Goal: Task Accomplishment & Management: Complete application form

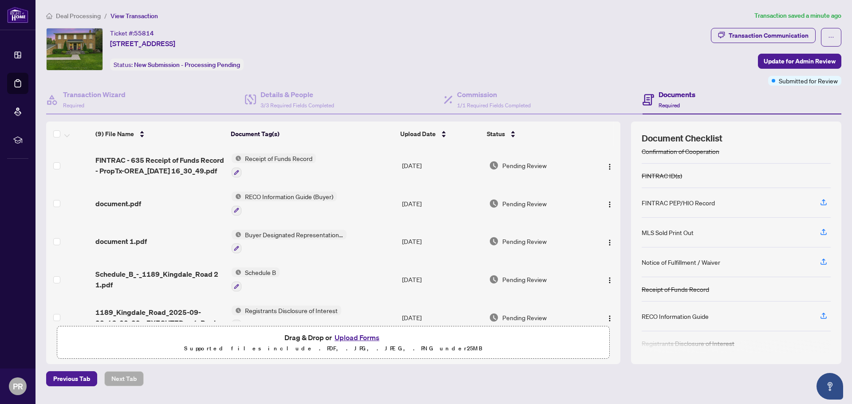
scroll to position [63, 0]
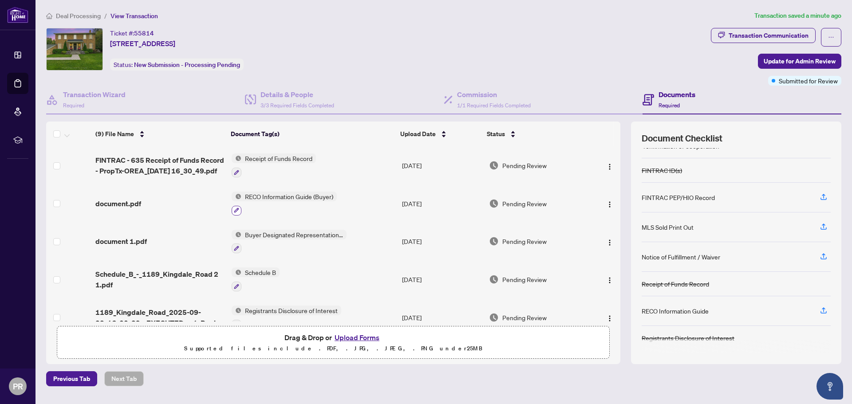
click at [237, 209] on icon "button" at bounding box center [236, 210] width 5 height 5
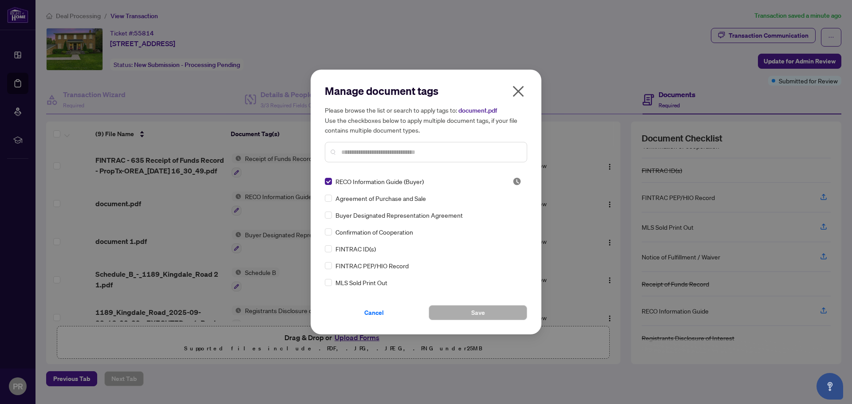
click at [516, 89] on icon "close" at bounding box center [518, 91] width 11 height 11
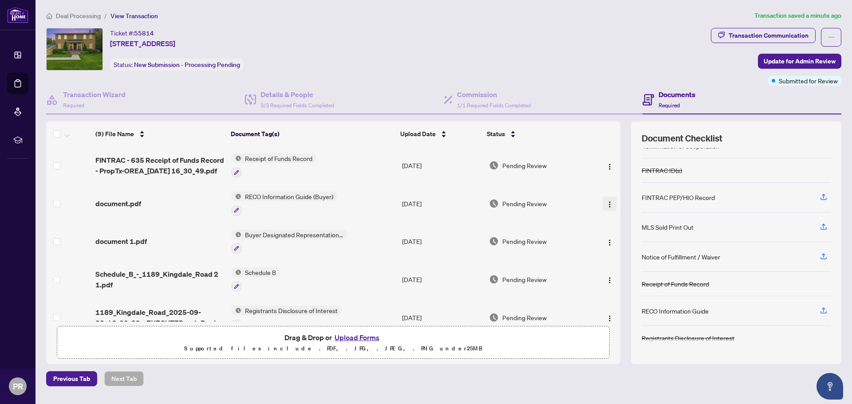
click at [602, 208] on button "button" at bounding box center [609, 204] width 14 height 14
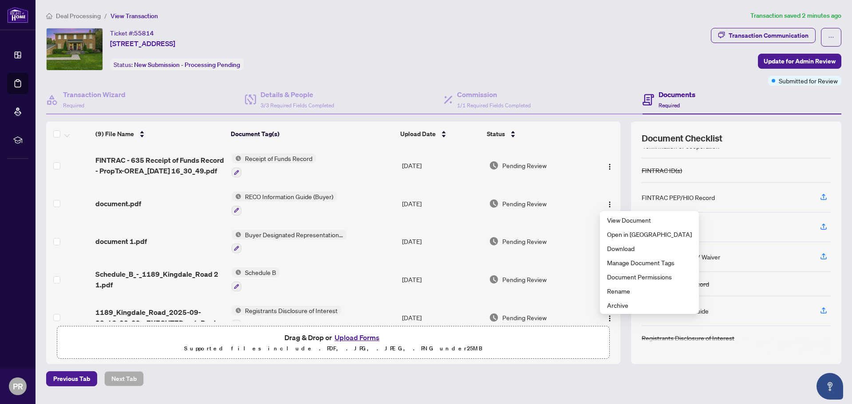
click at [585, 42] on div "Ticket #: 55814 [STREET_ADDRESS] Status: New Submission - Processing Pending" at bounding box center [376, 49] width 661 height 43
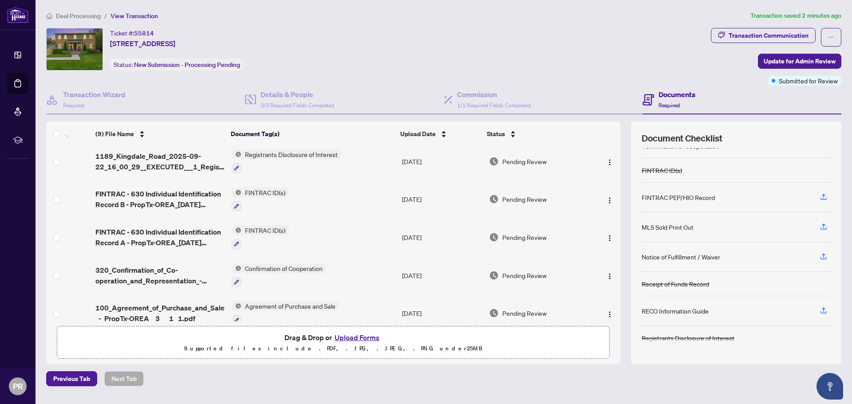
scroll to position [164, 0]
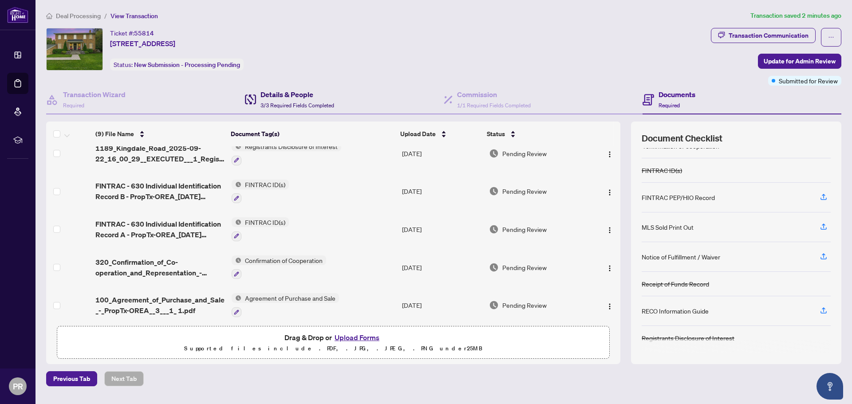
click at [280, 97] on h4 "Details & People" at bounding box center [297, 94] width 74 height 11
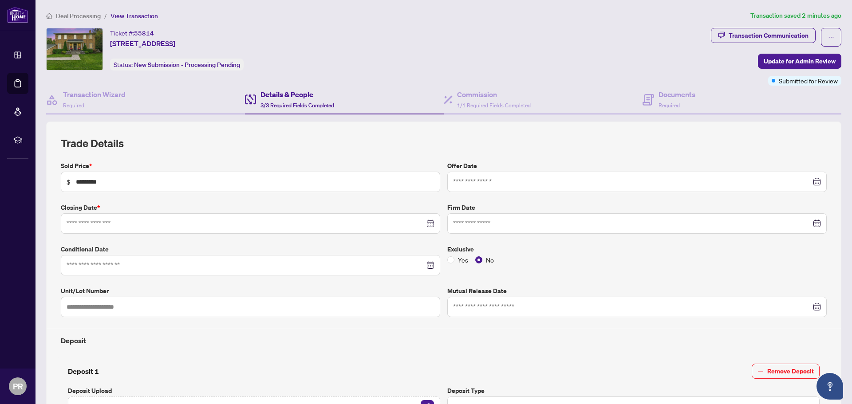
type input "**********"
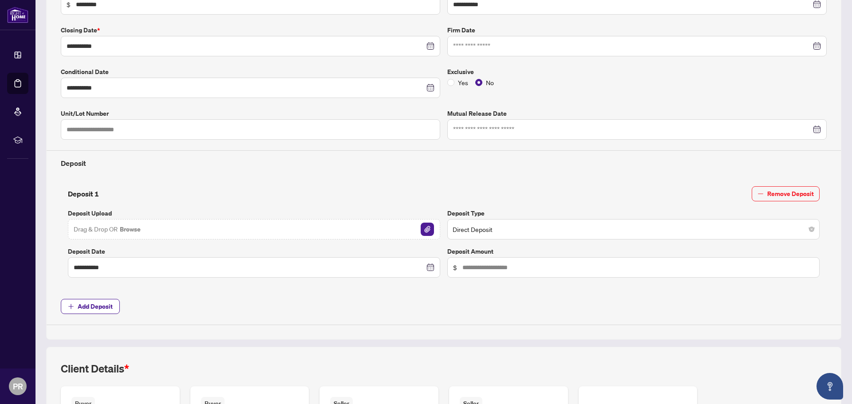
scroll to position [181, 0]
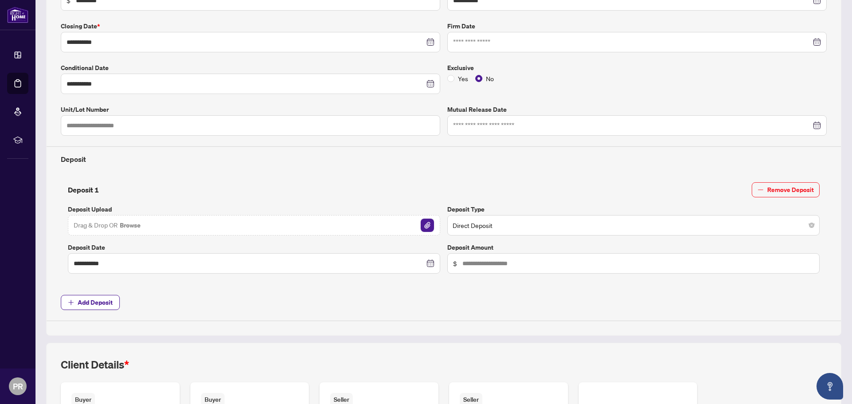
click at [422, 228] on img "button" at bounding box center [427, 225] width 13 height 13
click at [466, 268] on input "text" at bounding box center [637, 264] width 351 height 10
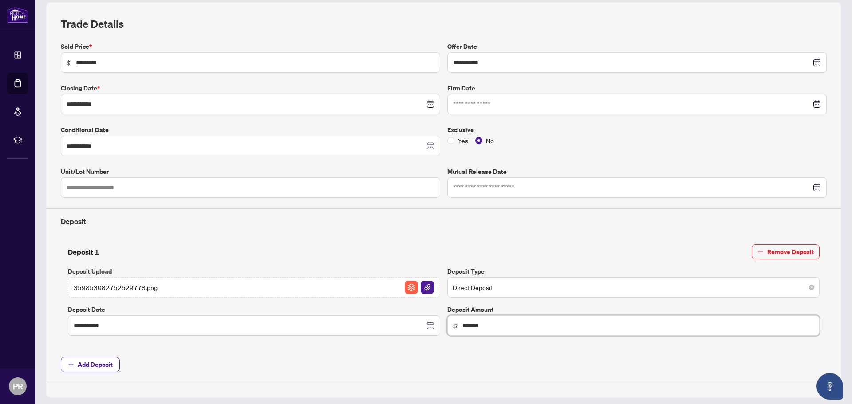
scroll to position [0, 0]
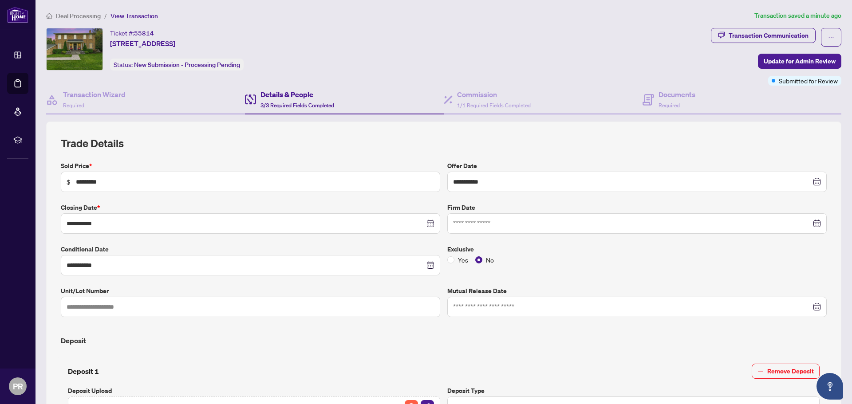
type input "*******"
click at [126, 13] on span "View Transaction" at bounding box center [133, 16] width 47 height 8
click at [125, 18] on span "View Transaction" at bounding box center [133, 16] width 47 height 8
click at [135, 17] on span "View Transaction" at bounding box center [133, 16] width 47 height 8
click at [75, 19] on span "Deal Processing" at bounding box center [78, 16] width 45 height 8
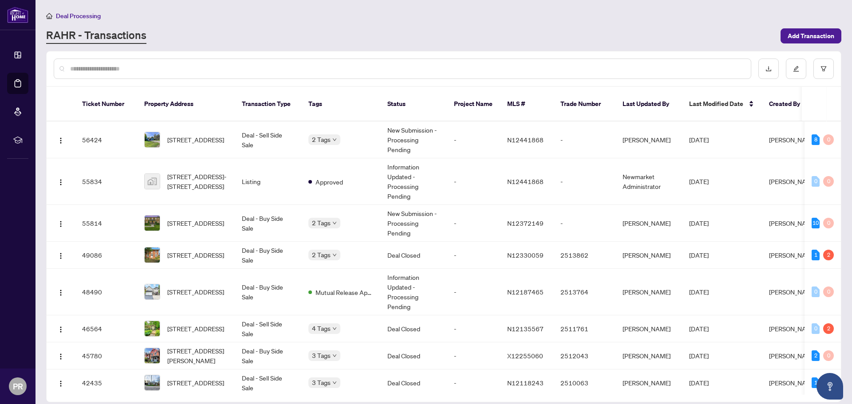
click at [202, 218] on span "[STREET_ADDRESS]" at bounding box center [195, 223] width 57 height 10
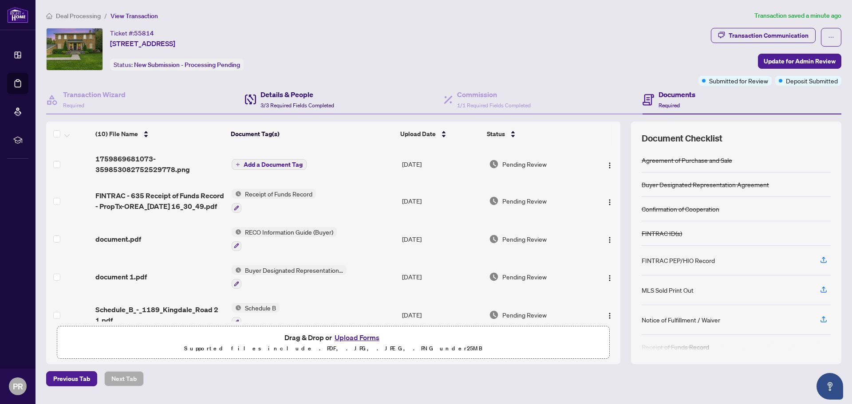
click at [271, 98] on h4 "Details & People" at bounding box center [297, 94] width 74 height 11
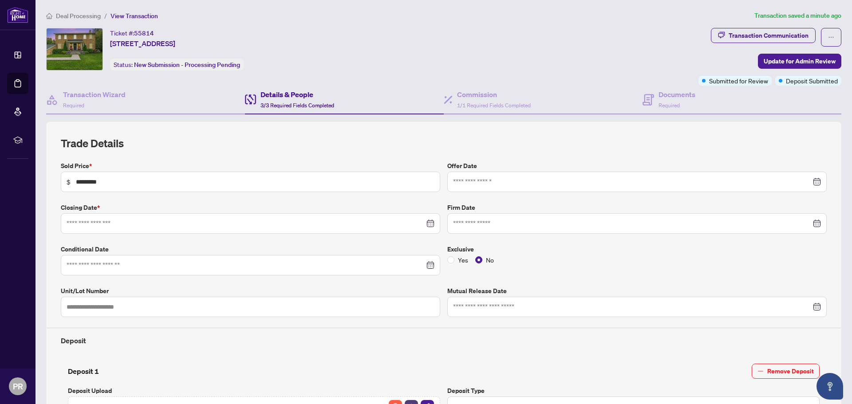
type input "**********"
click at [659, 104] on span "Required" at bounding box center [668, 105] width 21 height 7
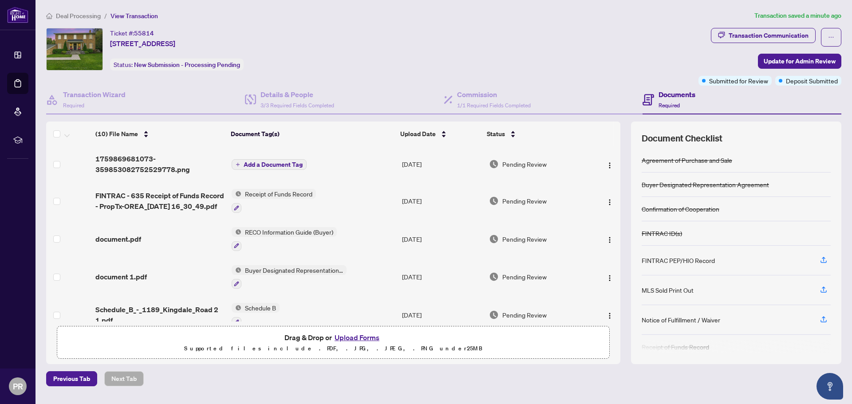
click at [251, 168] on button "Add a Document Tag" at bounding box center [269, 164] width 75 height 11
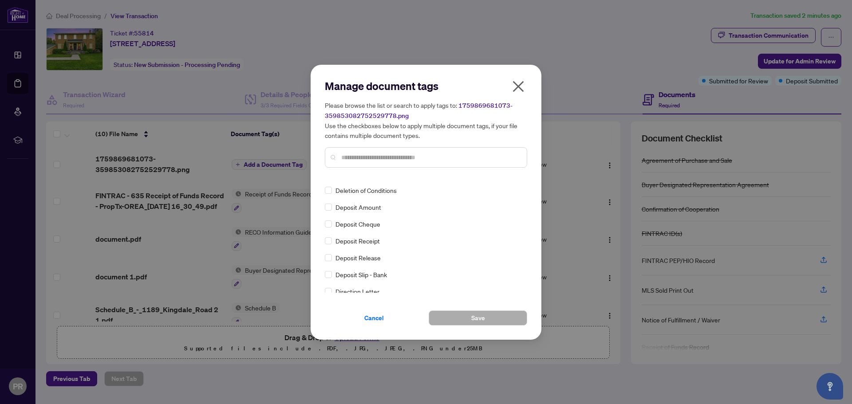
scroll to position [739, 0]
click at [338, 240] on span "Deposit Receipt" at bounding box center [357, 241] width 44 height 10
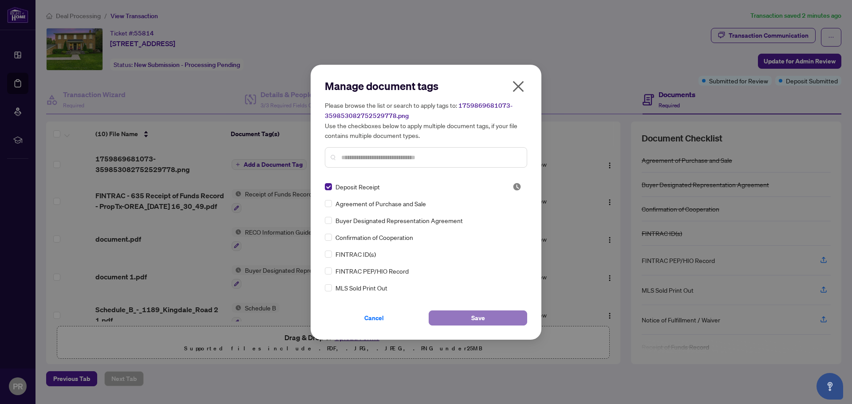
click at [477, 317] on span "Save" at bounding box center [478, 318] width 14 height 14
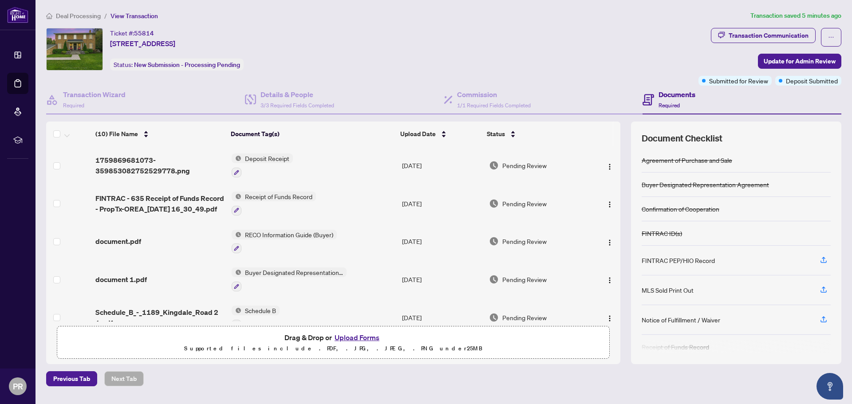
click at [352, 341] on button "Upload Forms" at bounding box center [357, 338] width 50 height 12
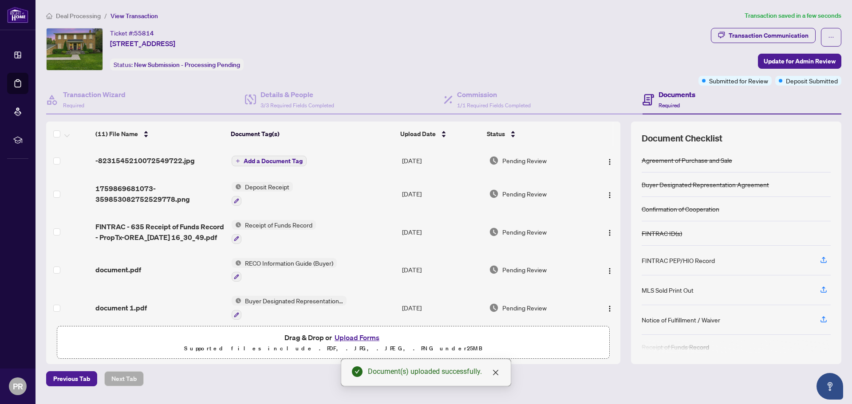
click at [237, 161] on icon "plus" at bounding box center [238, 161] width 4 height 0
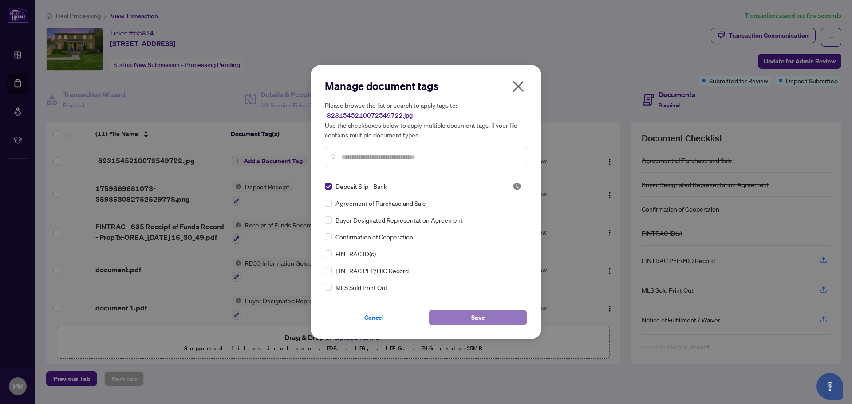
click at [470, 316] on button "Save" at bounding box center [478, 317] width 98 height 15
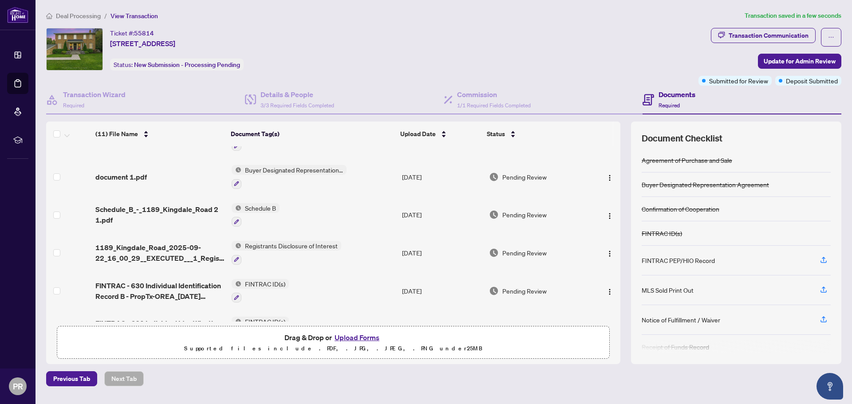
scroll to position [239, 0]
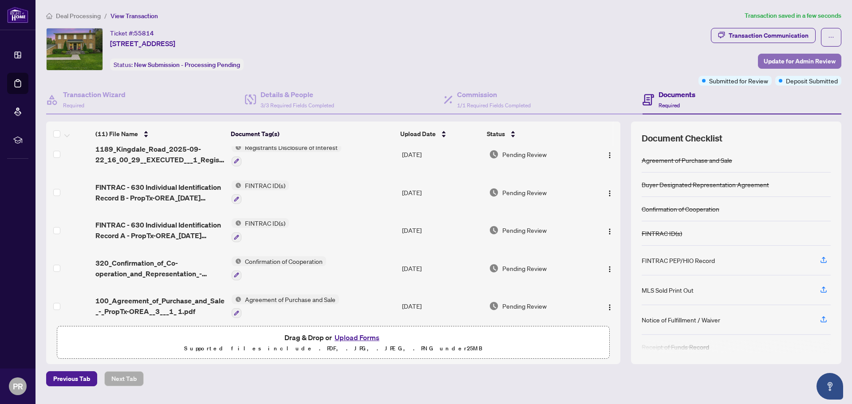
click at [780, 62] on span "Update for Admin Review" at bounding box center [800, 61] width 72 height 14
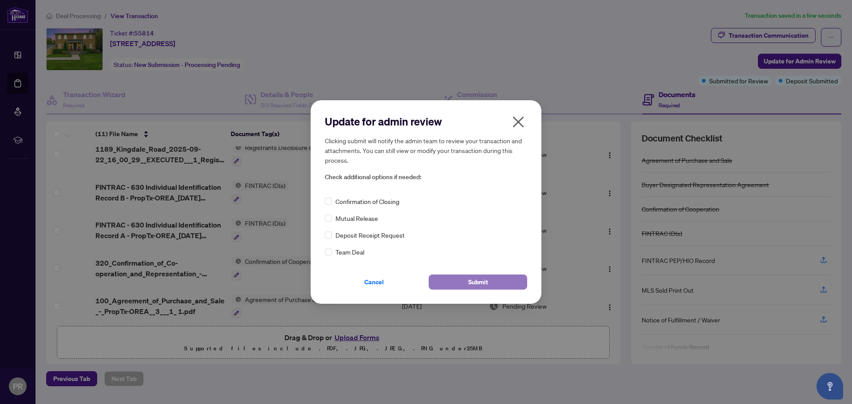
click at [471, 282] on span "Submit" at bounding box center [478, 282] width 20 height 14
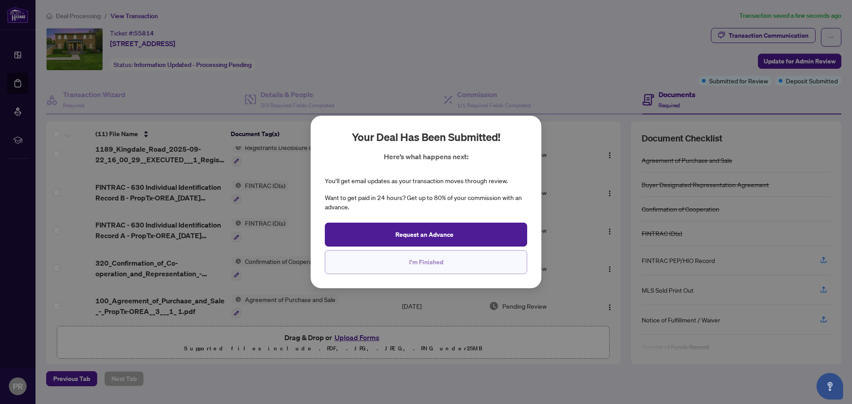
click at [431, 266] on span "I'm Finished" at bounding box center [426, 262] width 34 height 14
